Goal: Transaction & Acquisition: Purchase product/service

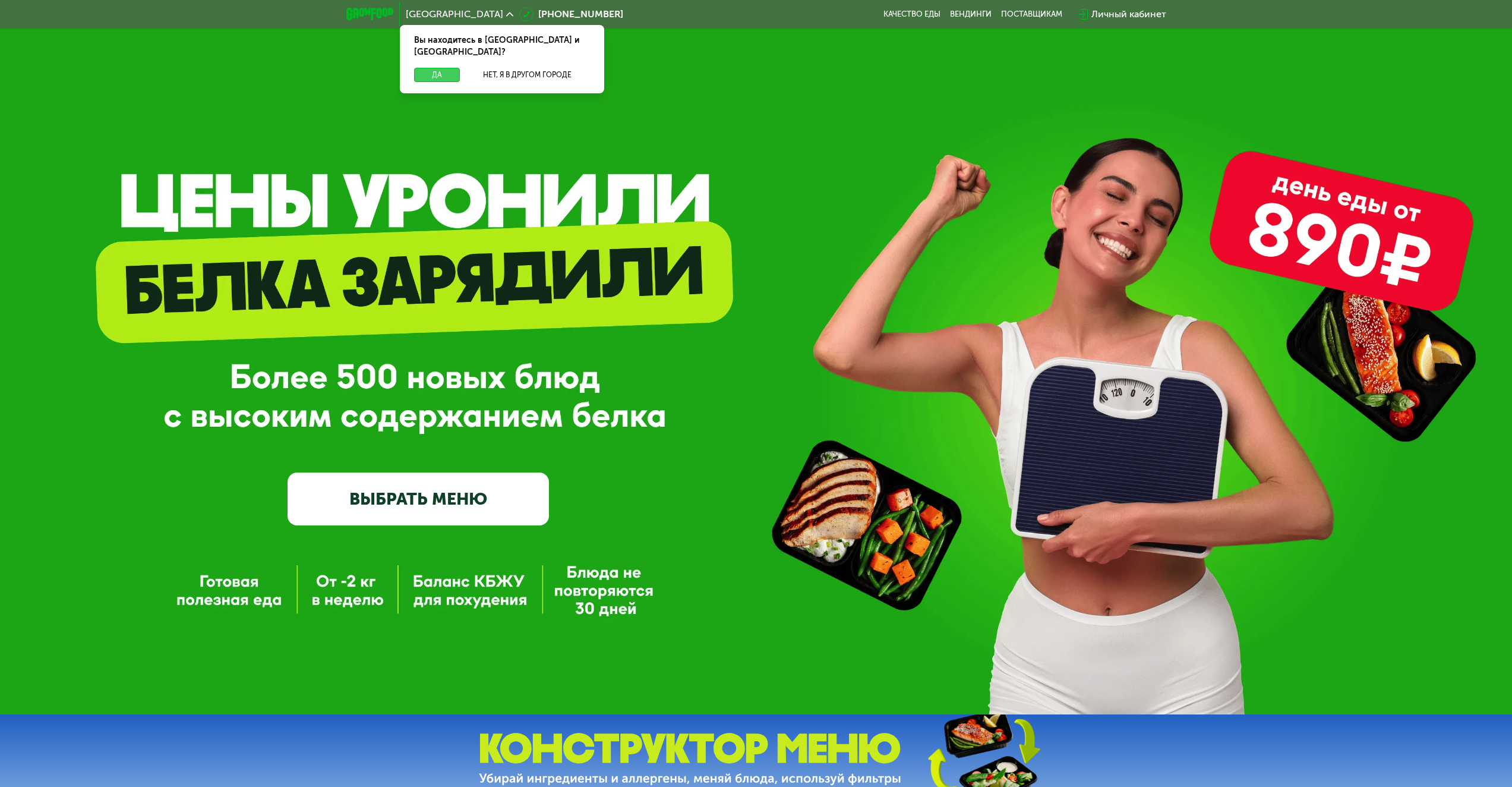
click at [433, 68] on button "Да" at bounding box center [437, 75] width 46 height 14
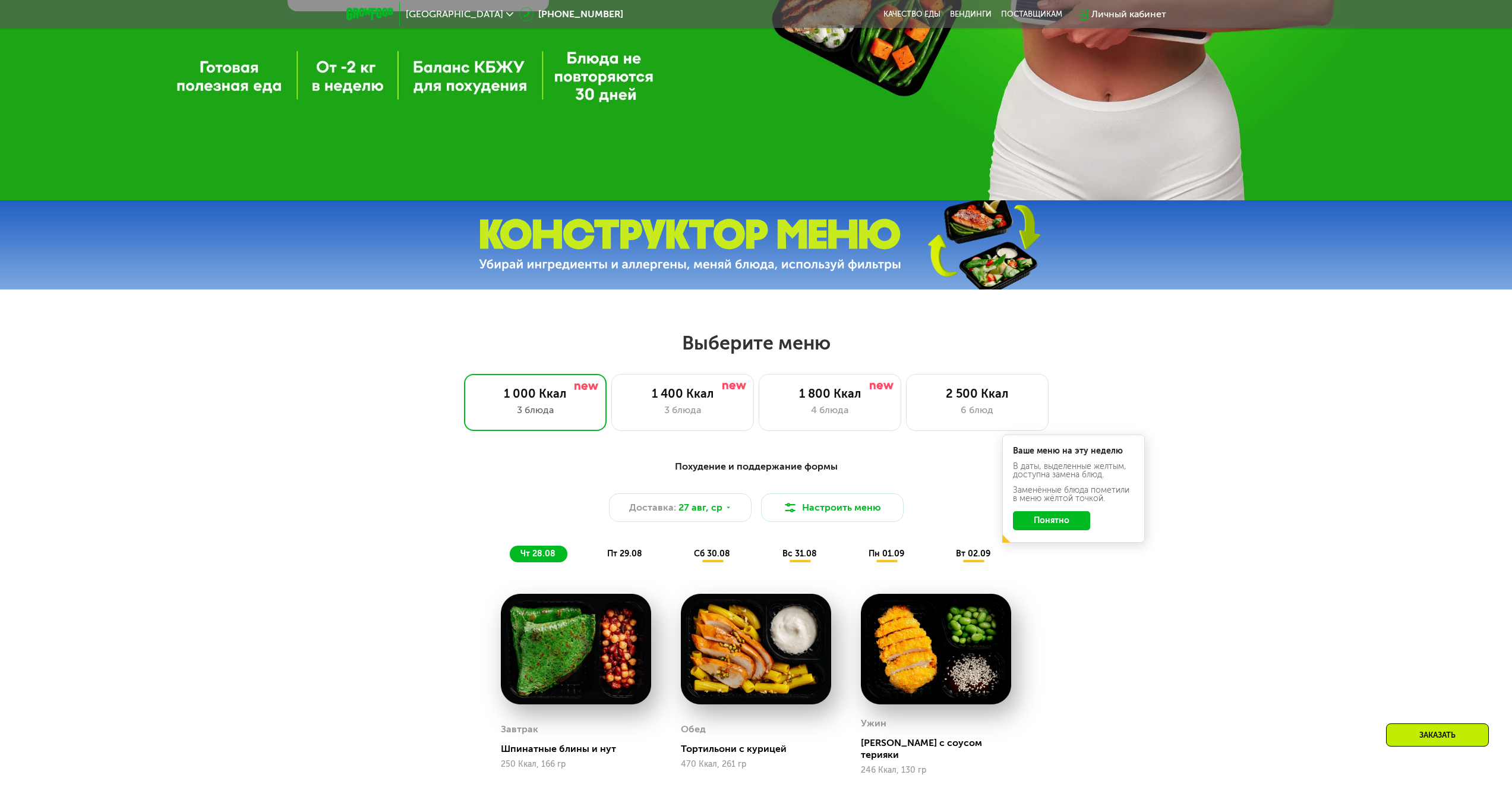
scroll to position [535, 0]
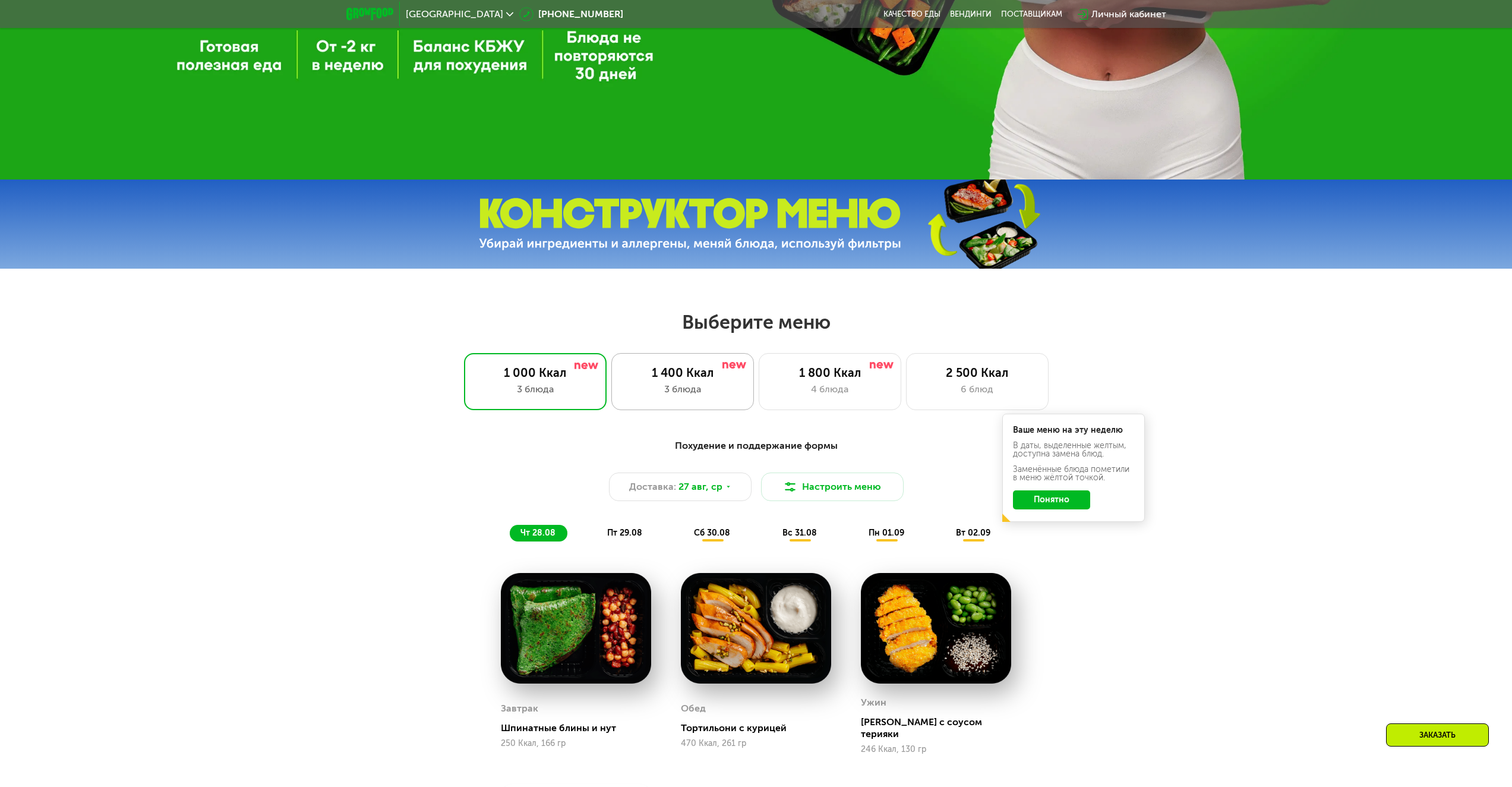
click at [682, 392] on div "3 блюда" at bounding box center [682, 389] width 118 height 14
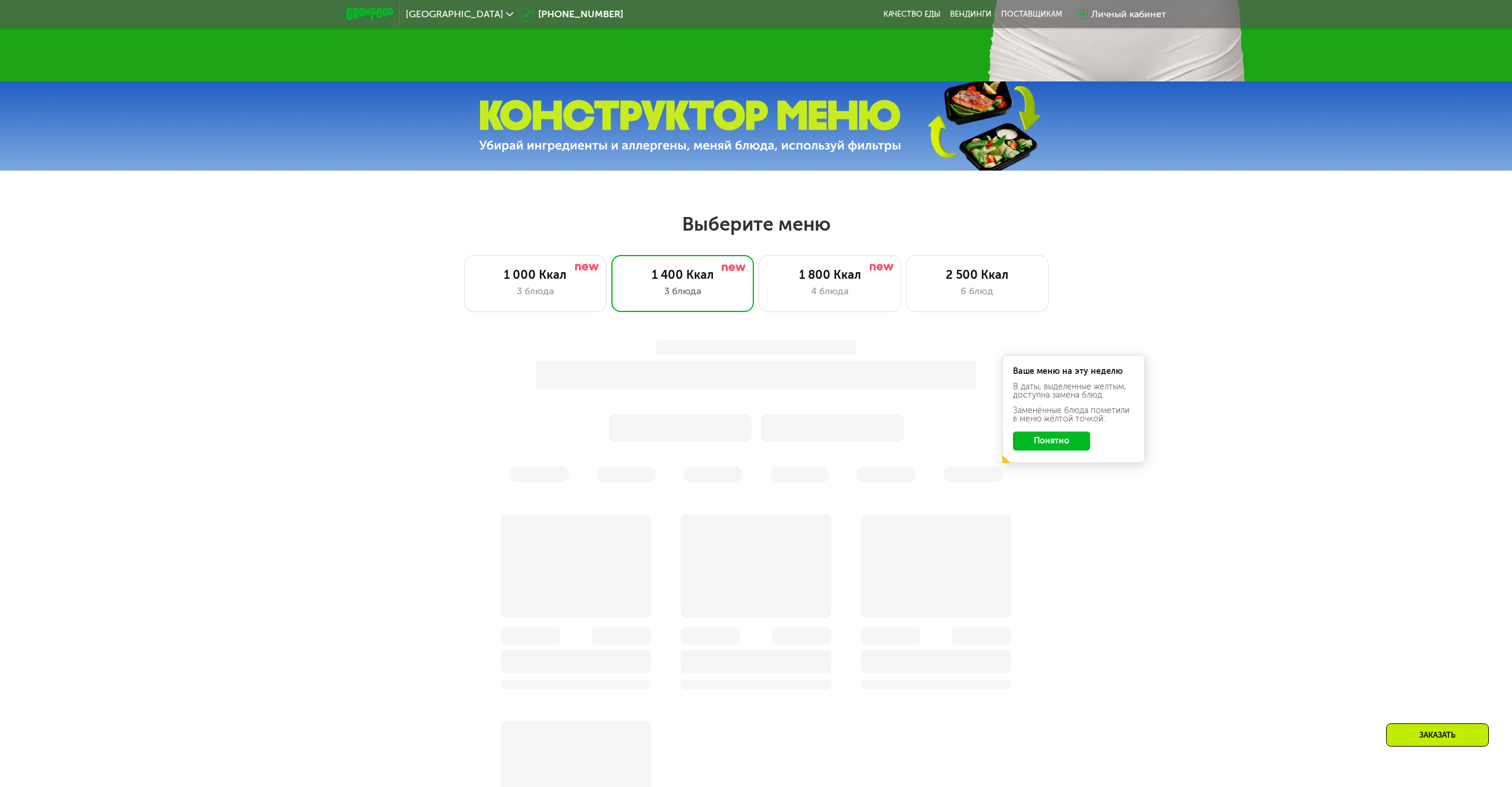
scroll to position [654, 0]
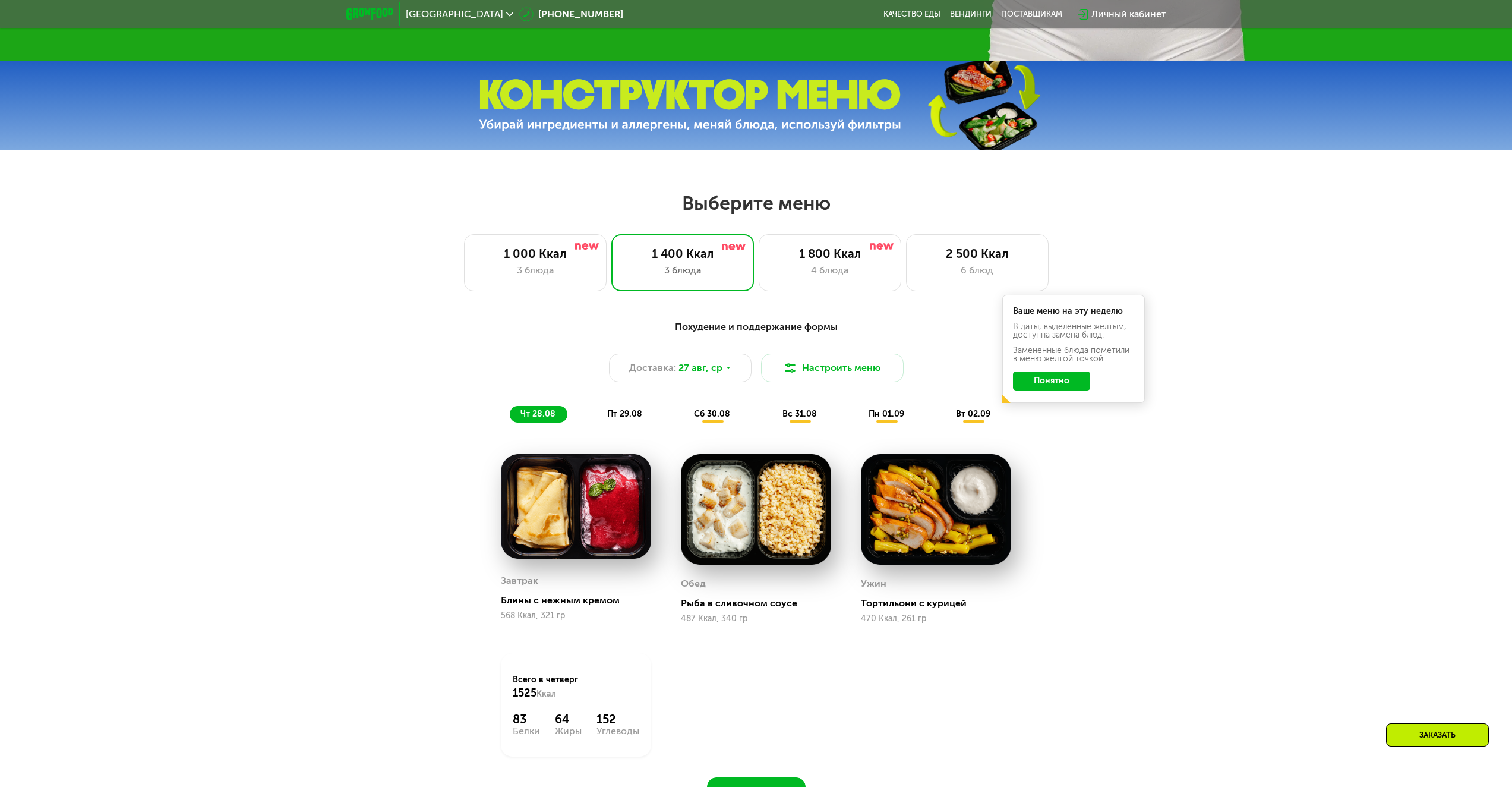
click at [1050, 423] on div "Похудение и поддержание формы Доставка: [DATE] Настроить меню чт 28.08 пт 29.08…" at bounding box center [756, 371] width 703 height 103
click at [1055, 387] on button "Понятно" at bounding box center [1051, 381] width 77 height 19
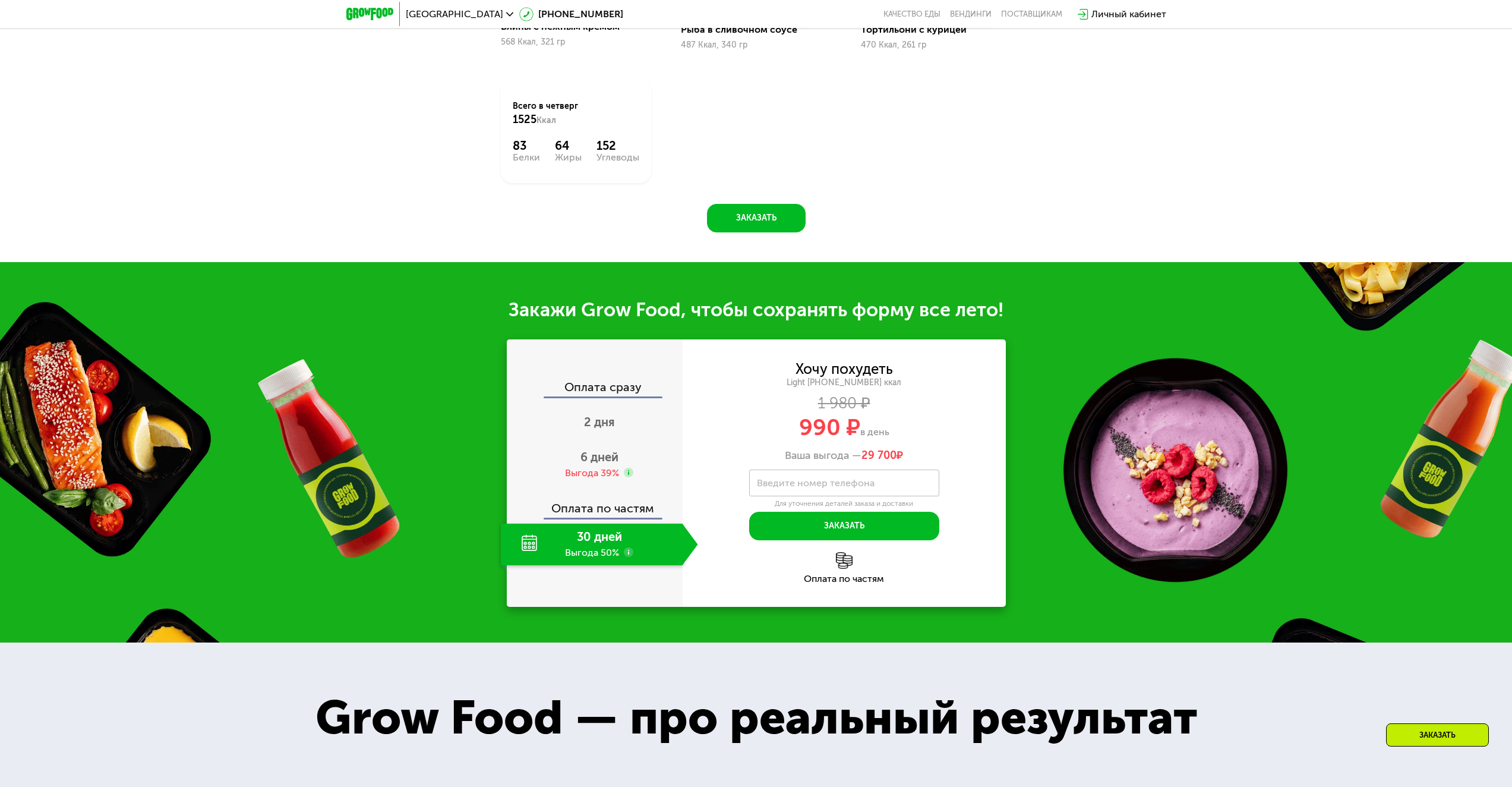
scroll to position [1248, 0]
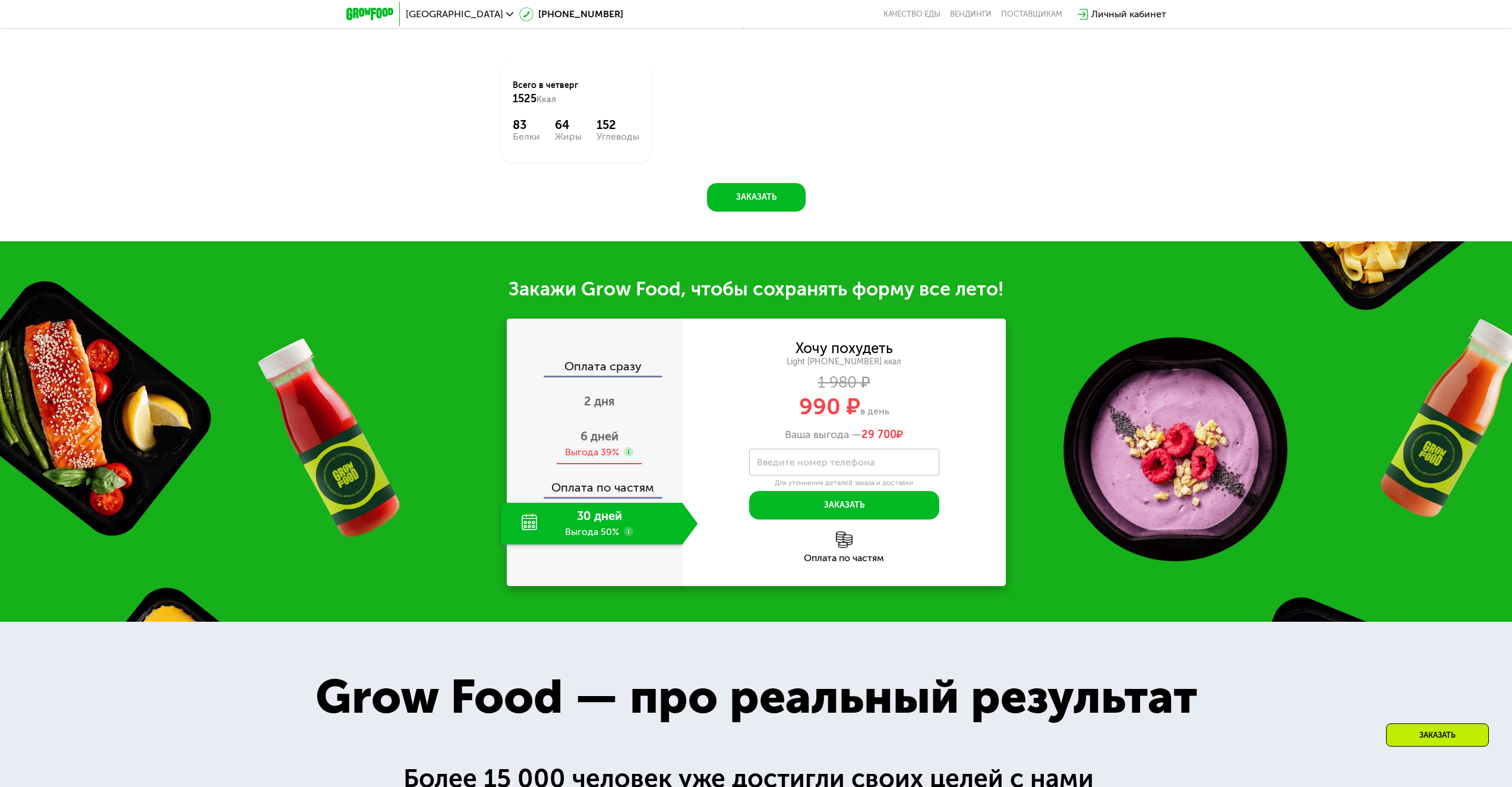
click at [601, 444] on span "6 дней" at bounding box center [599, 436] width 38 height 14
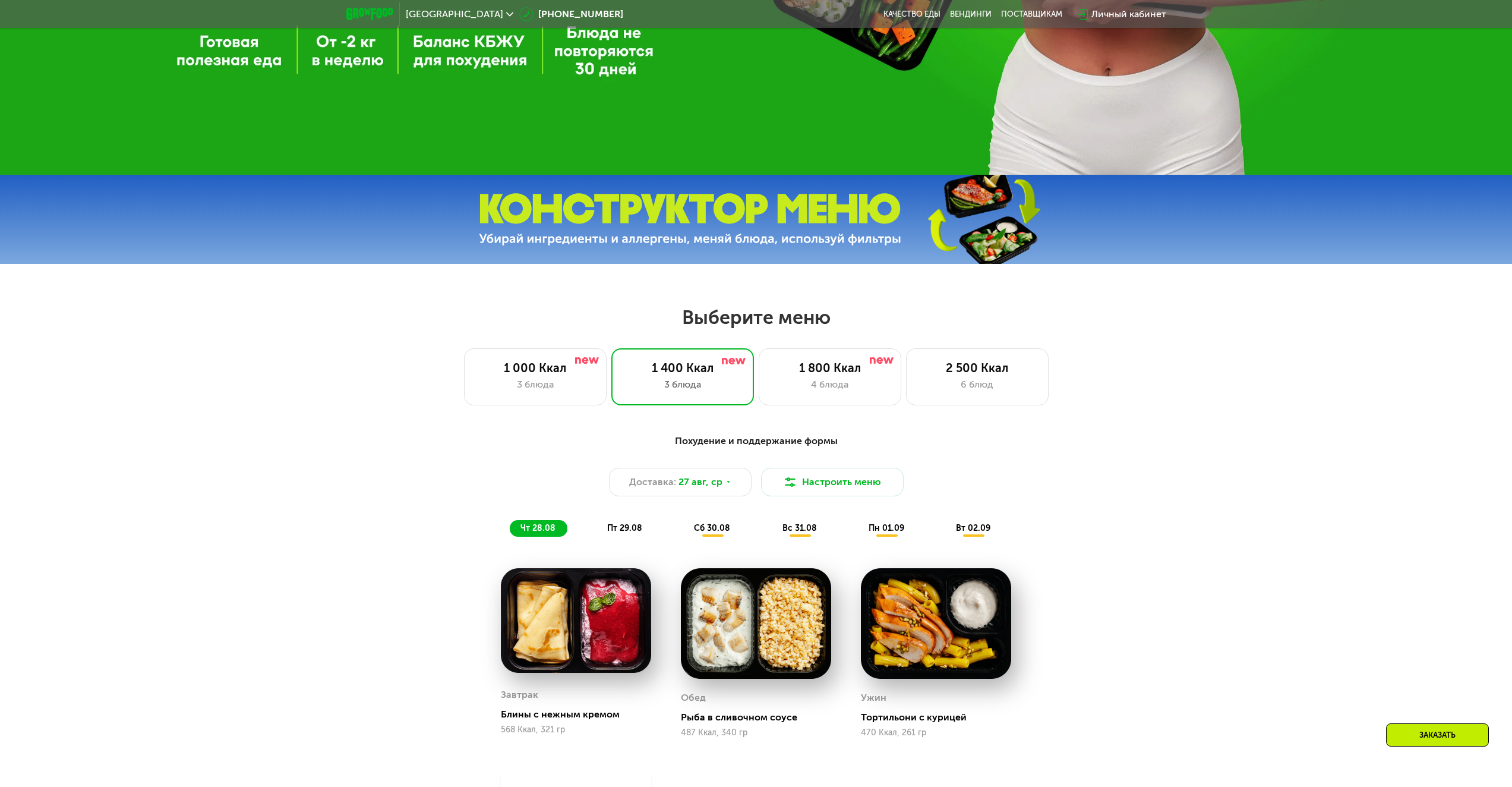
scroll to position [594, 0]
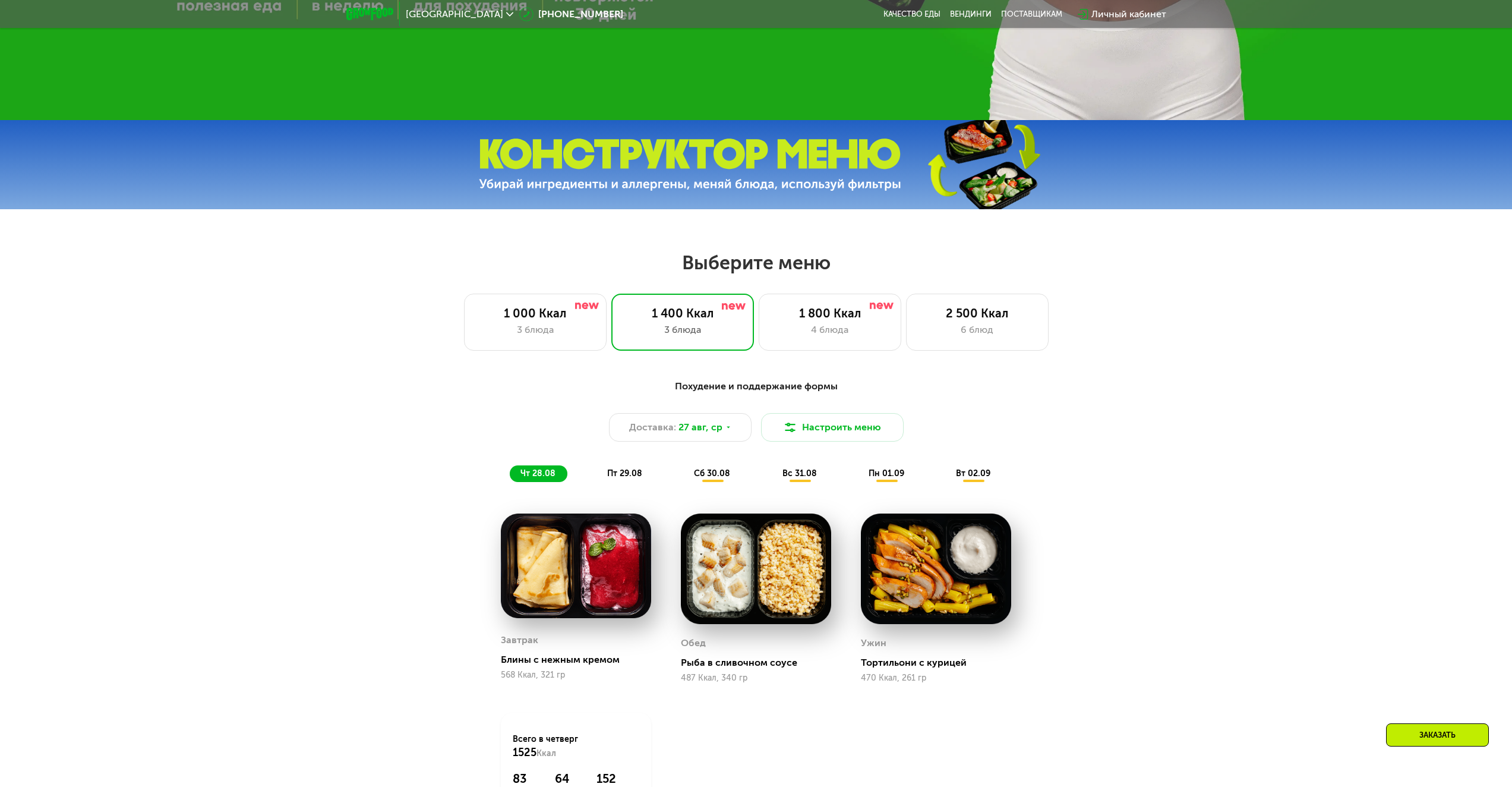
click at [624, 477] on span "пт 29.08" at bounding box center [624, 473] width 35 height 10
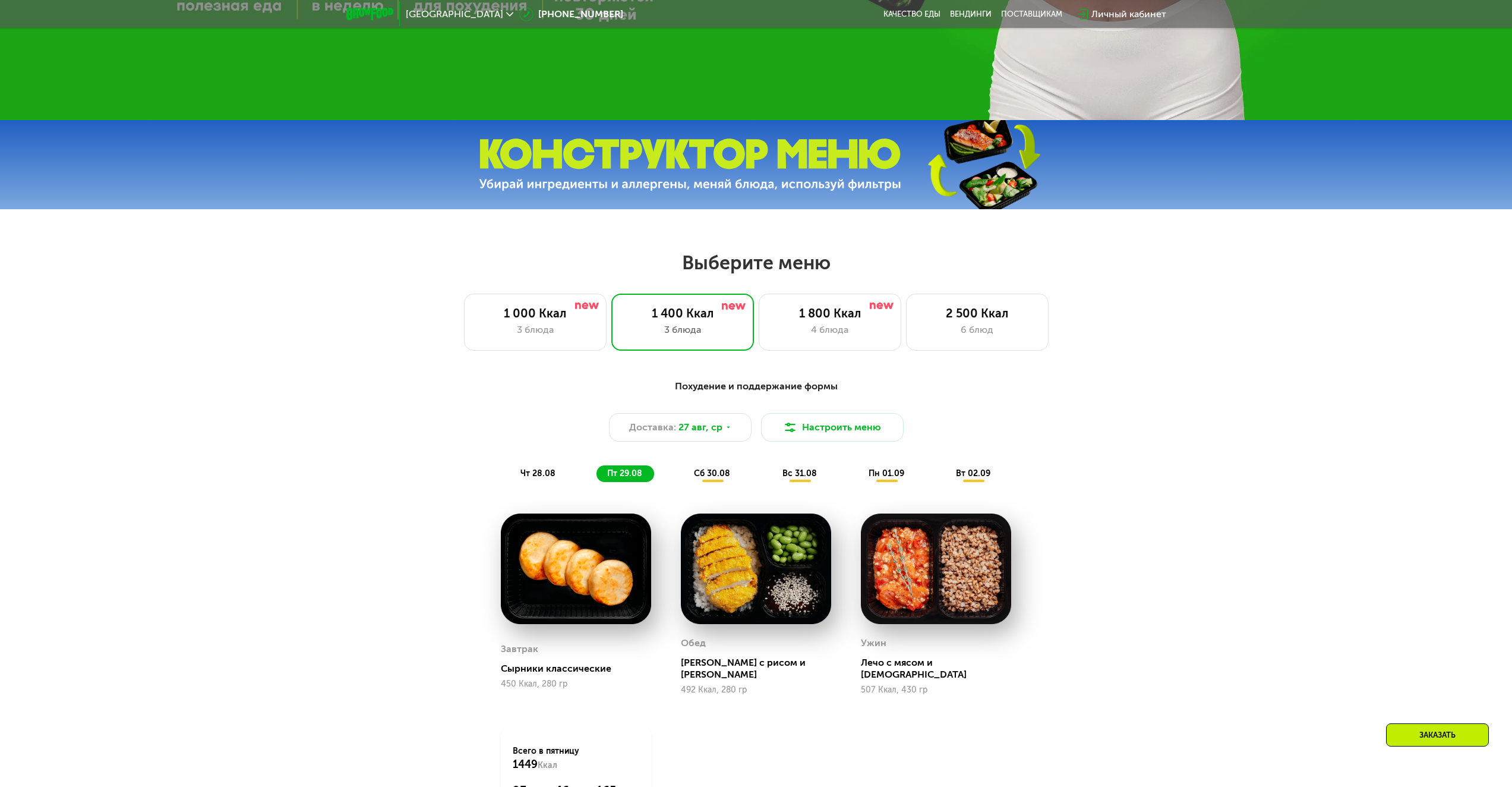
click at [715, 474] on span "сб 30.08" at bounding box center [712, 473] width 36 height 10
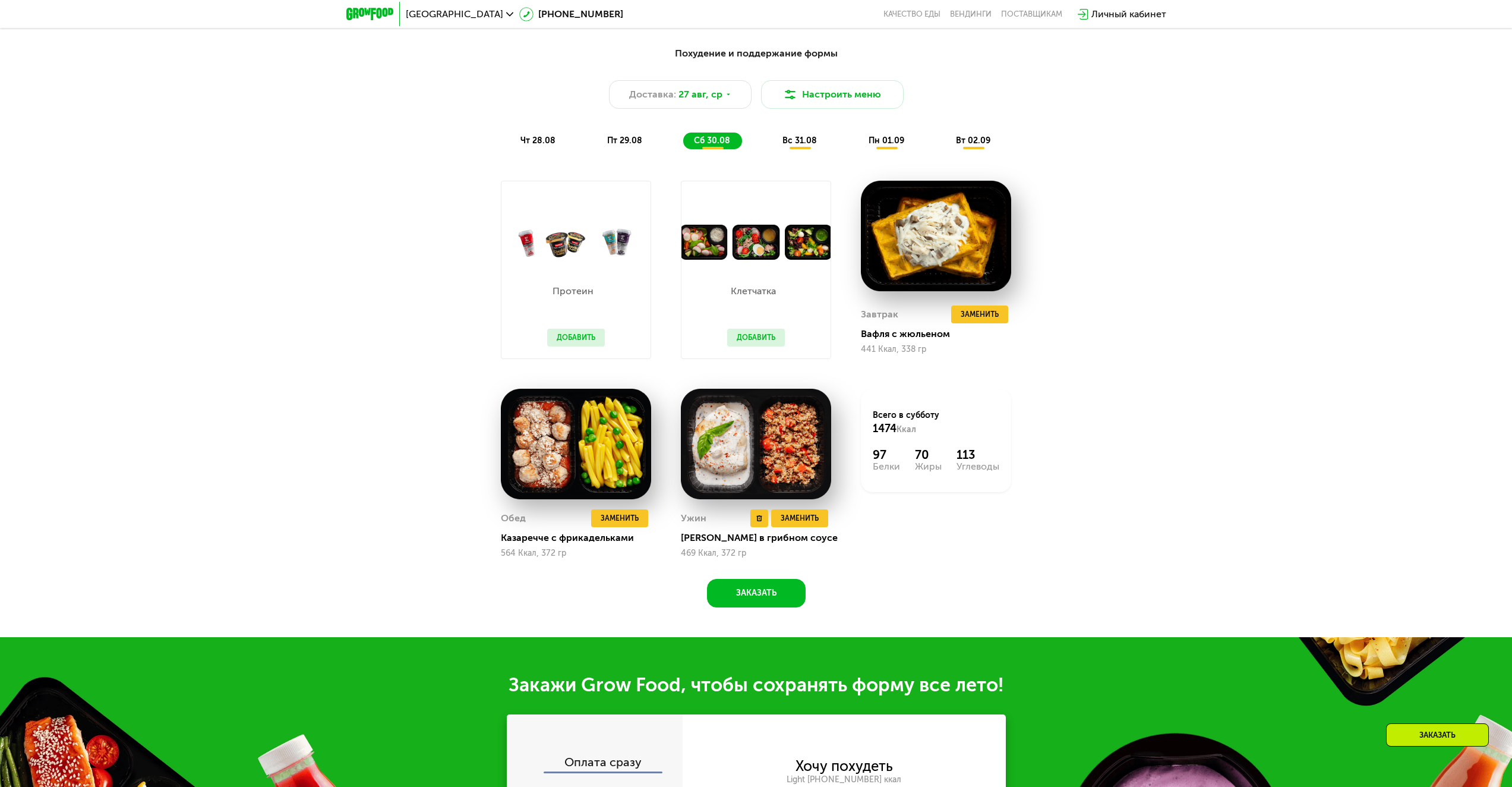
scroll to position [951, 0]
